Goal: Task Accomplishment & Management: Manage account settings

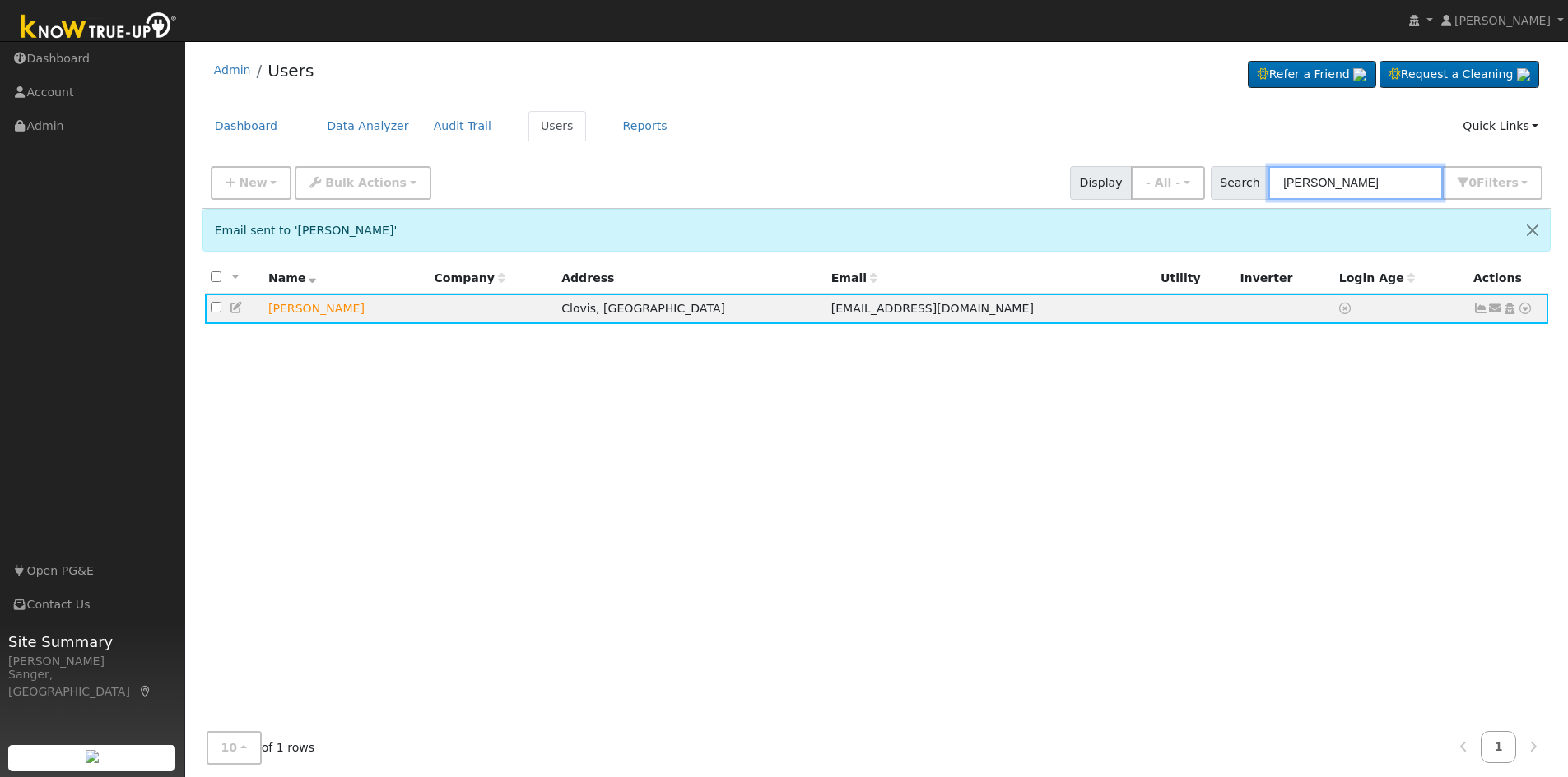
drag, startPoint x: 1386, startPoint y: 186, endPoint x: 1241, endPoint y: 195, distance: 145.3
click at [1241, 195] on div "Search [PERSON_NAME] 0 Filter s My accounts Role Show - All - Show Leads Admin …" at bounding box center [1376, 183] width 332 height 33
paste input "[PERSON_NAME] & [PERSON_NAME]"
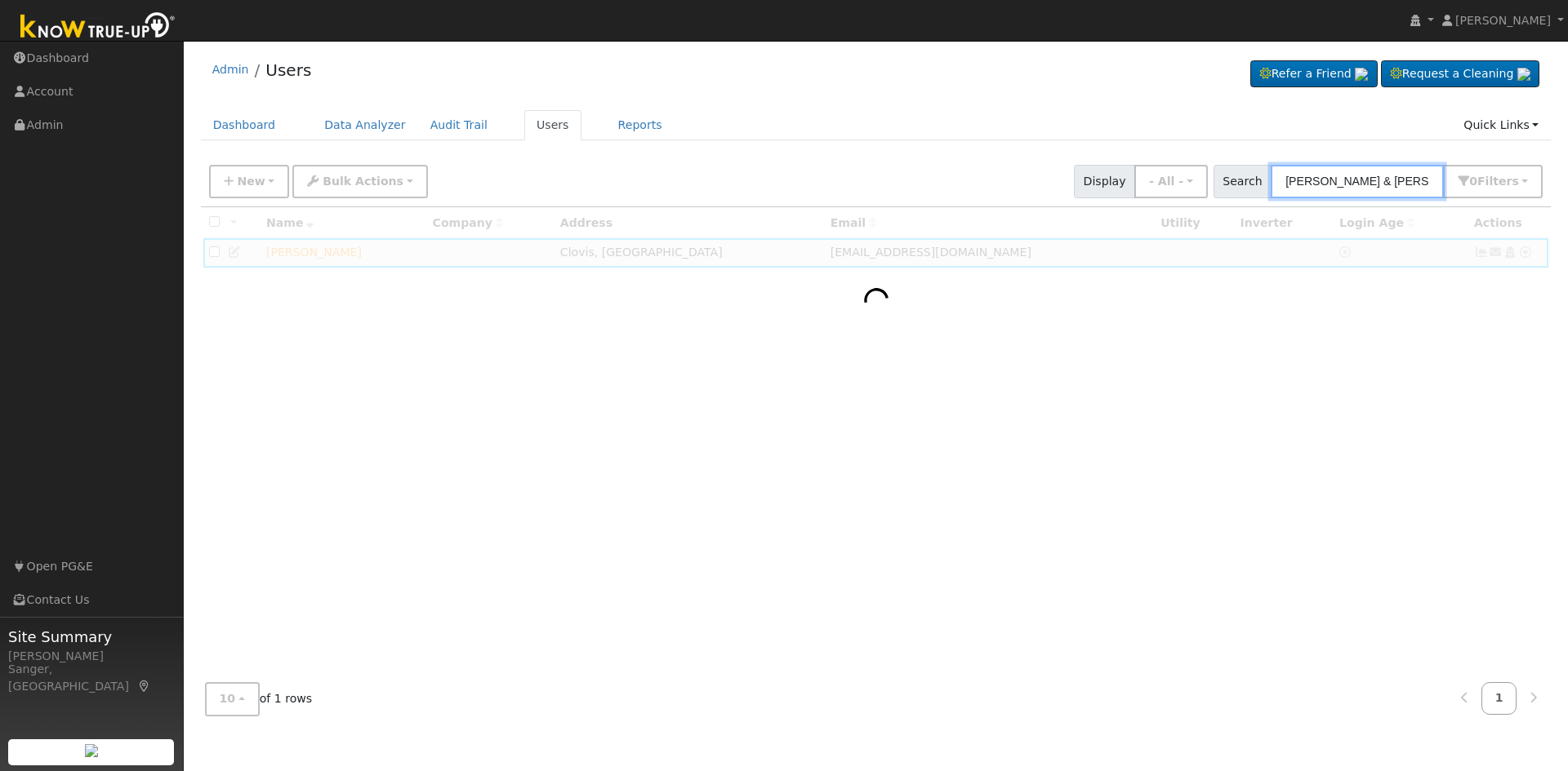
type input "[PERSON_NAME] & [PERSON_NAME]"
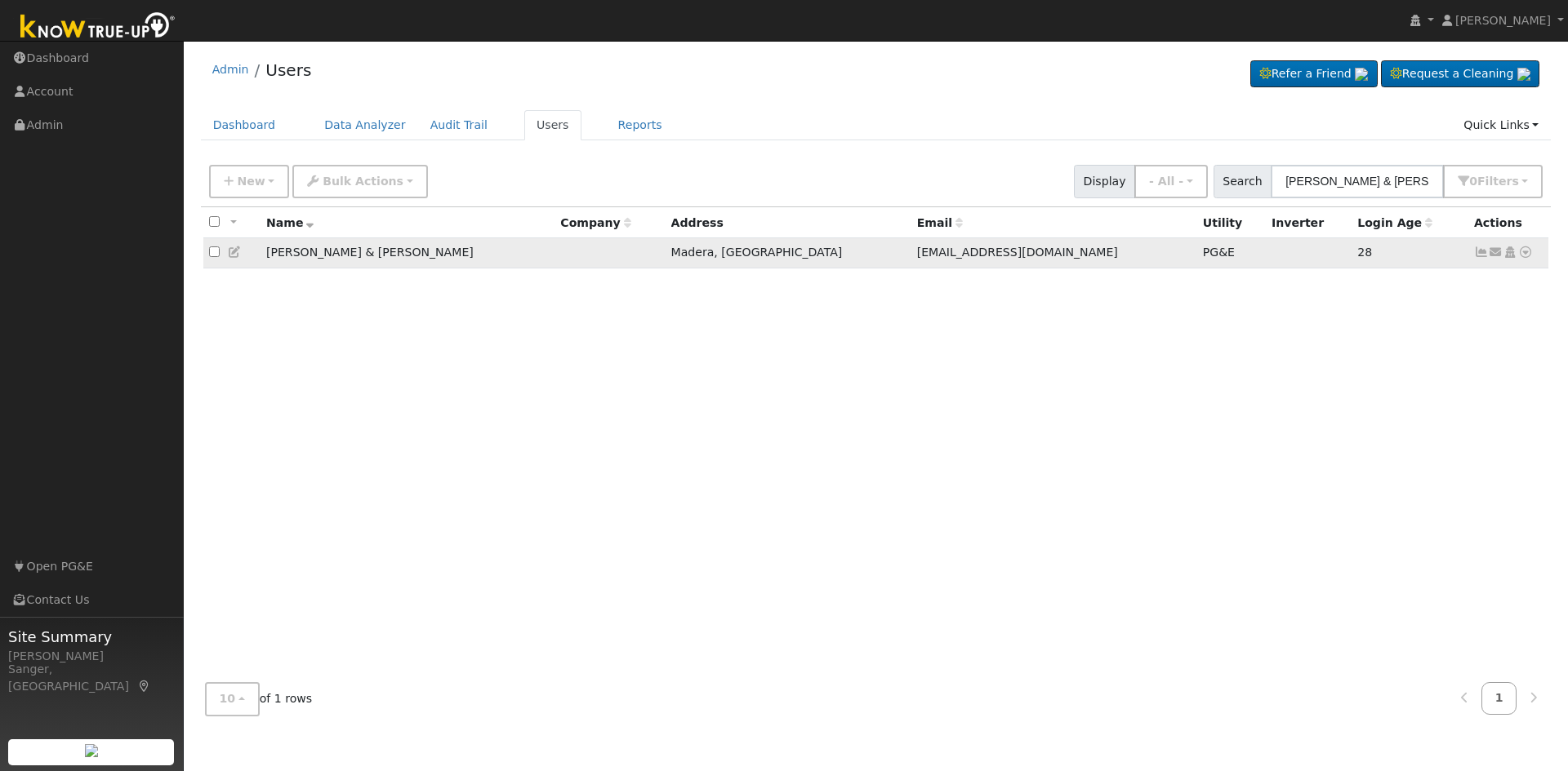
click at [1481, 256] on icon at bounding box center [1481, 252] width 14 height 12
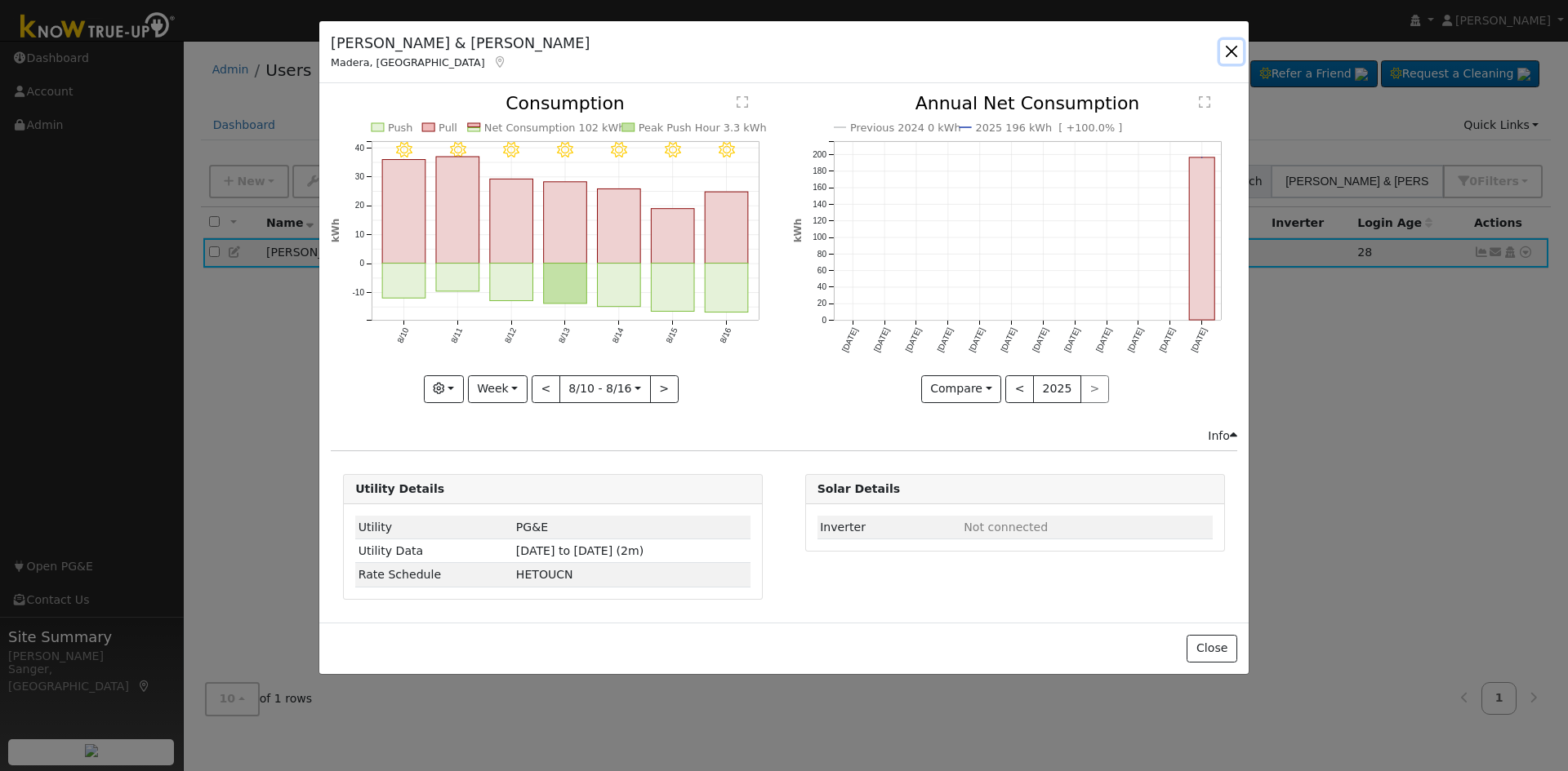
click at [1226, 43] on button "button" at bounding box center [1232, 52] width 23 height 23
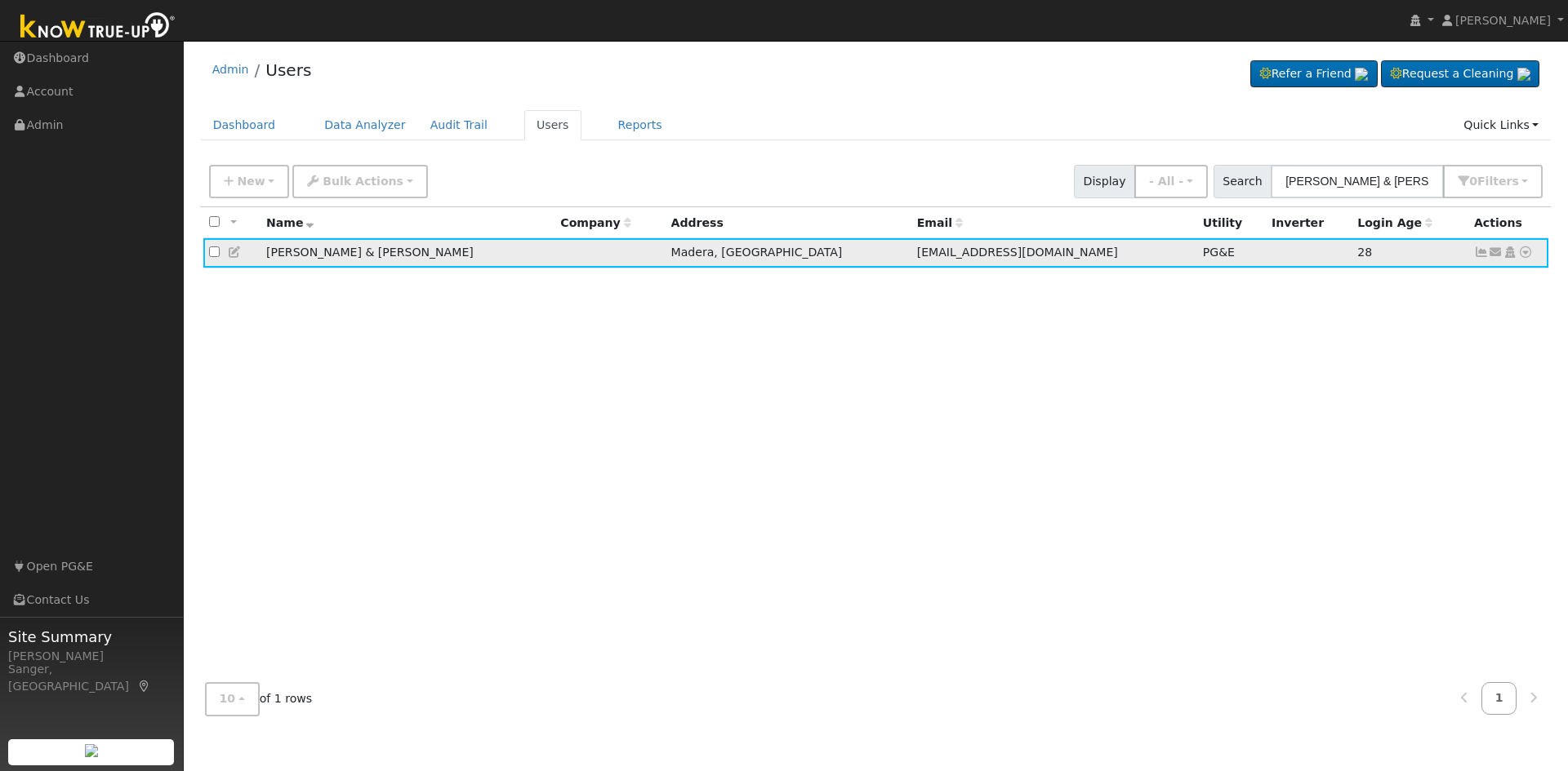
click at [233, 254] on icon at bounding box center [235, 252] width 14 height 12
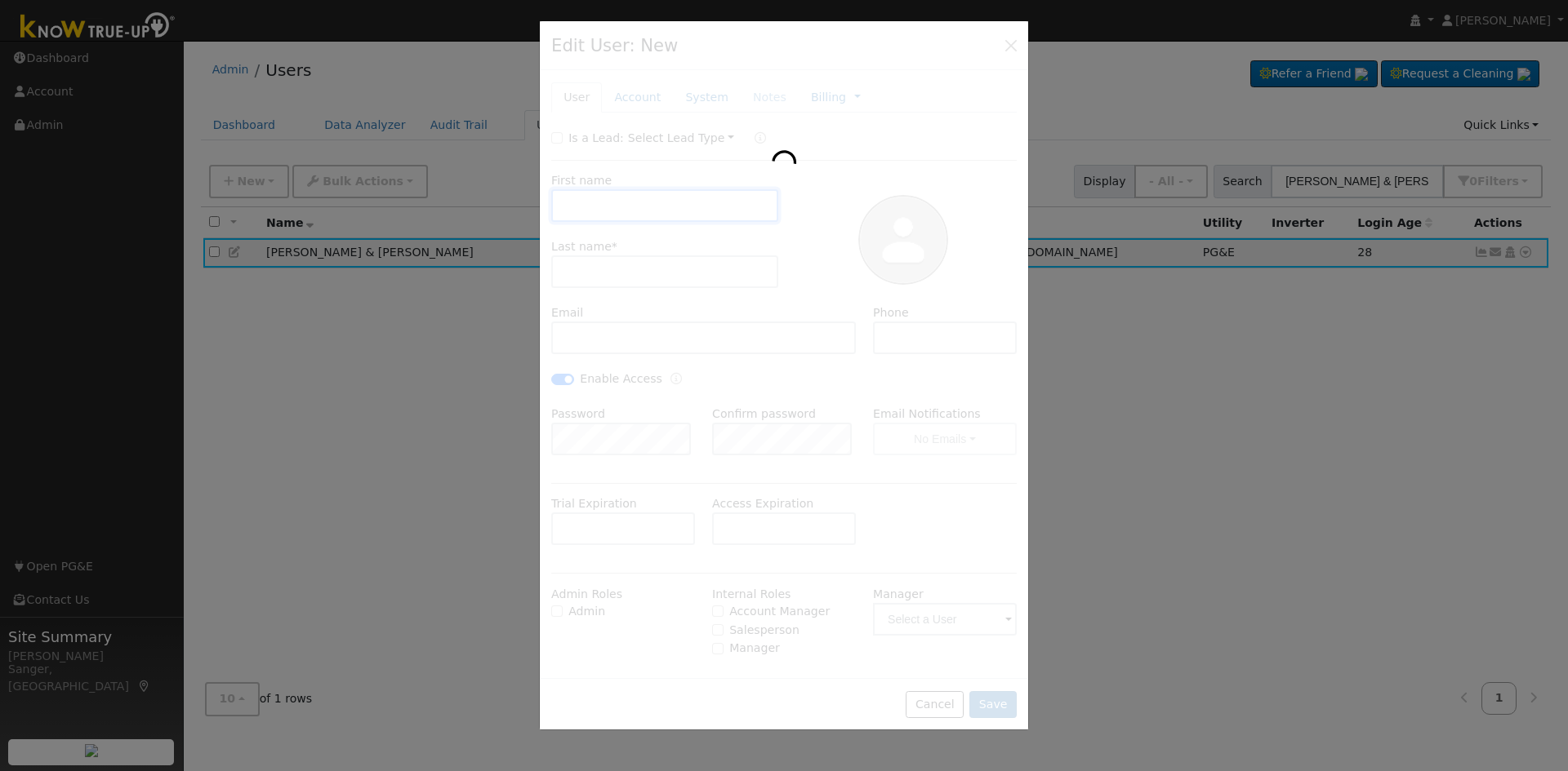
type input "[DATE]"
checkbox input "false"
type input "[PERSON_NAME] & [PERSON_NAME]"
type input "[PERSON_NAME]"
type input "[EMAIL_ADDRESS][DOMAIN_NAME]"
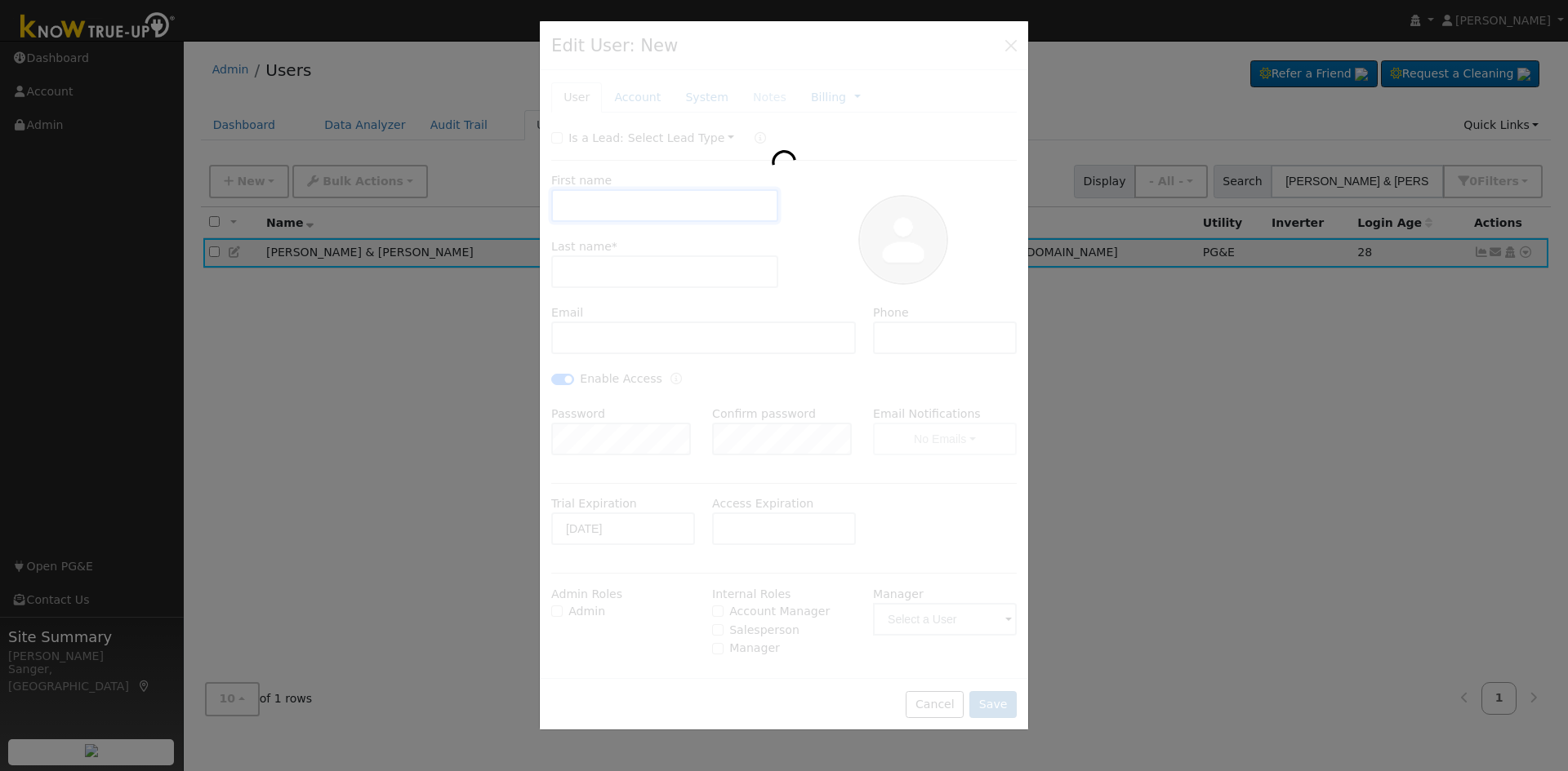
type input "[PHONE_NUMBER]"
checkbox input "true"
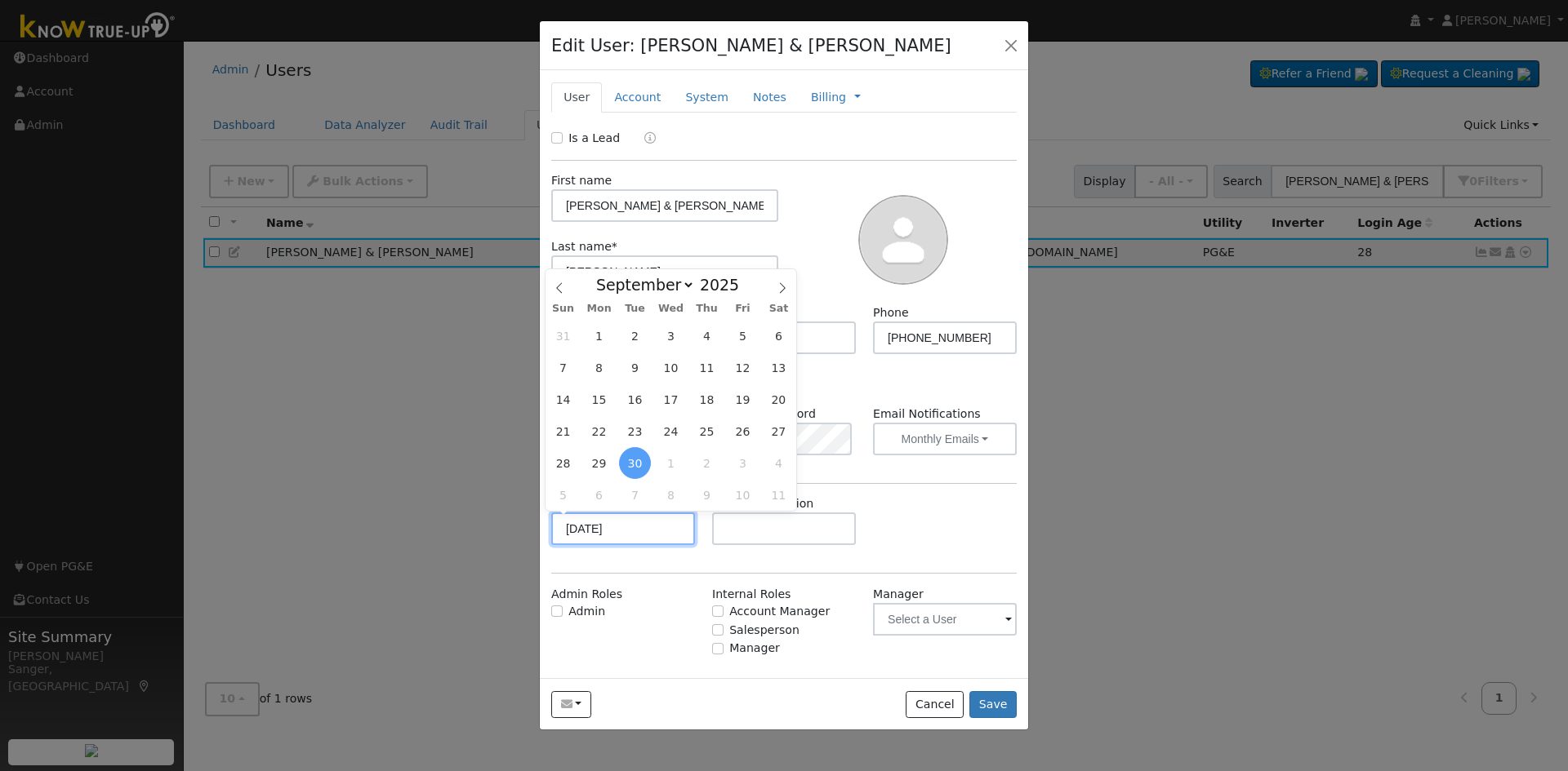
drag, startPoint x: 641, startPoint y: 531, endPoint x: 487, endPoint y: 532, distance: 154.0
click at [0, 0] on div "Edit User: [PERSON_NAME] & [PERSON_NAME] Default Default [STREET_ADDRESS] Prima…" at bounding box center [0, 0] width 0 height 0
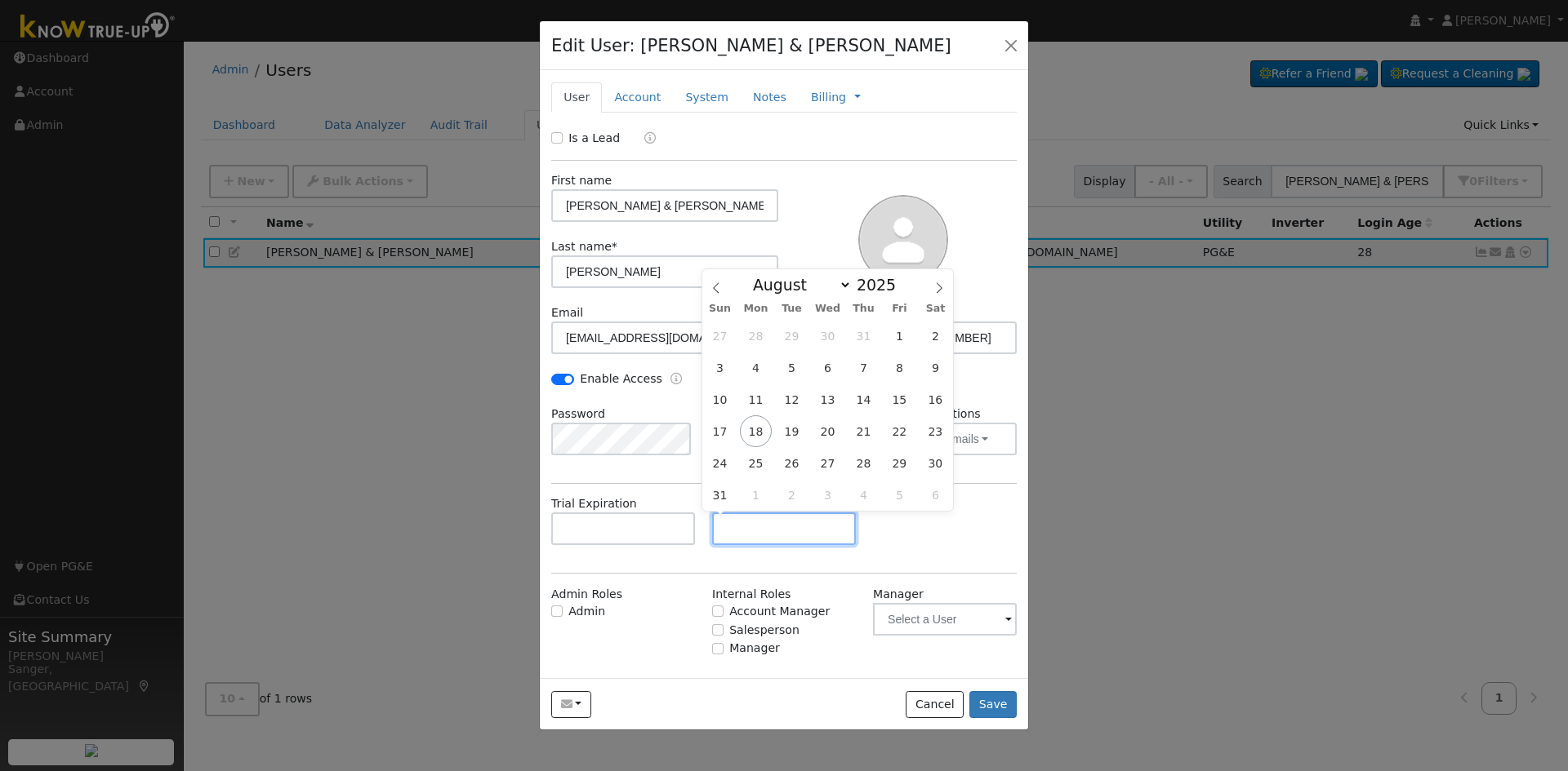
click at [761, 518] on input "text" at bounding box center [784, 529] width 144 height 33
click at [814, 288] on select "January February March April May June July August September October November De…" at bounding box center [798, 285] width 107 height 20
select select "6"
click at [758, 275] on select "January February March April May June July August September October November De…" at bounding box center [798, 285] width 107 height 20
click at [899, 278] on span at bounding box center [905, 281] width 12 height 9
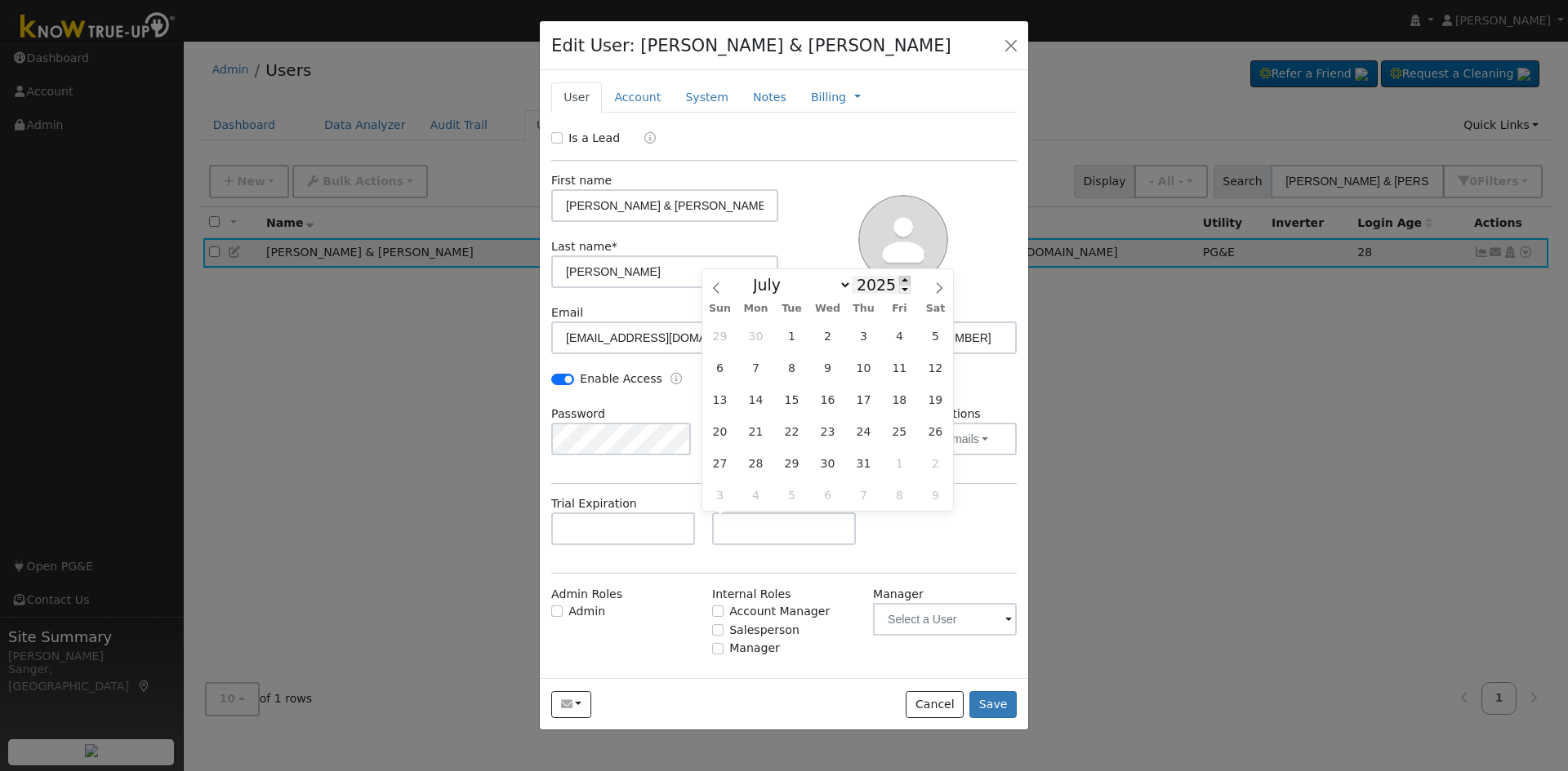
type input "2026"
click at [725, 433] on span "19" at bounding box center [721, 432] width 32 height 32
type input "[DATE]"
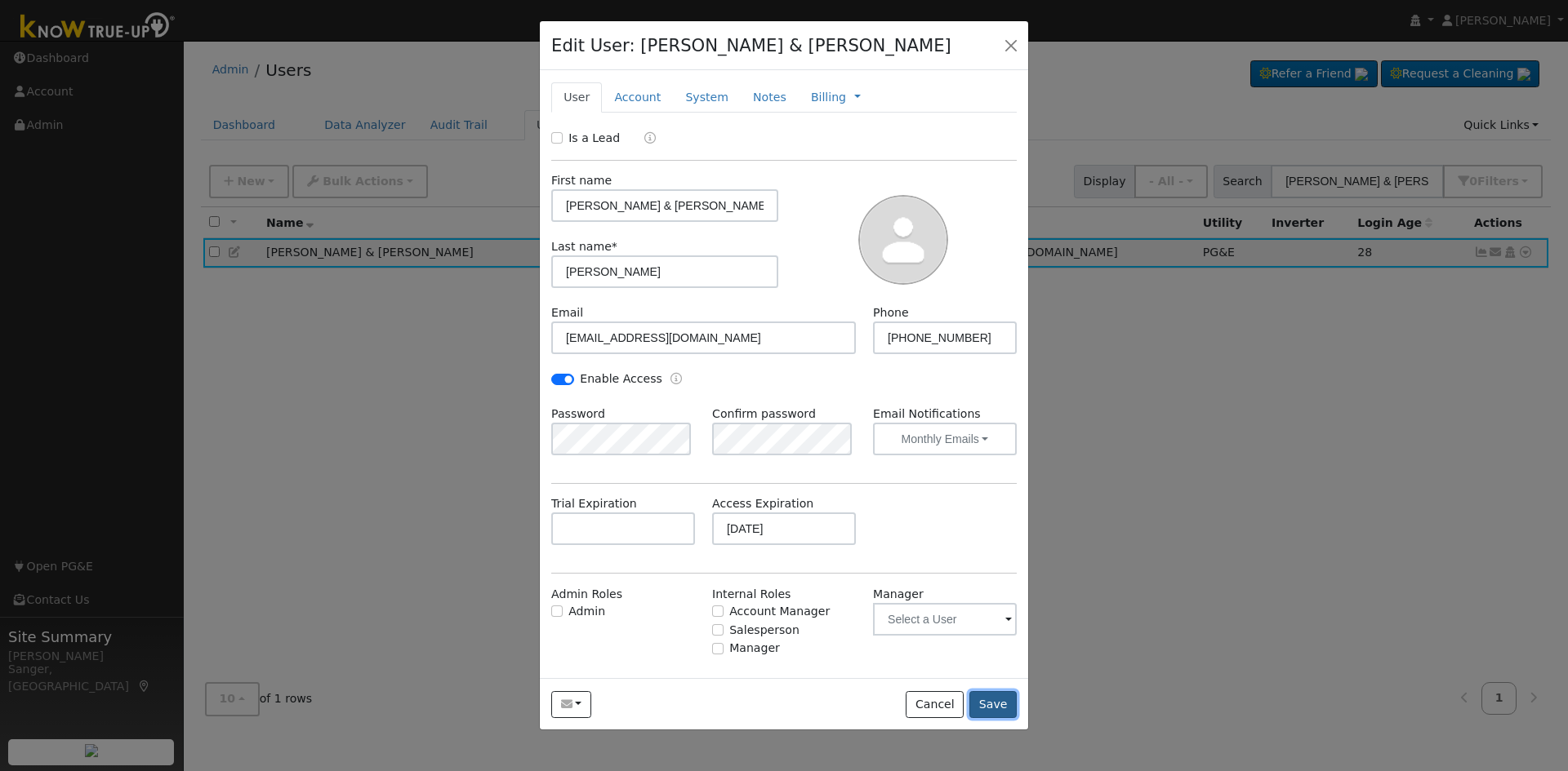
click at [990, 704] on button "Save" at bounding box center [993, 705] width 47 height 28
